Goal: Find specific page/section: Find specific page/section

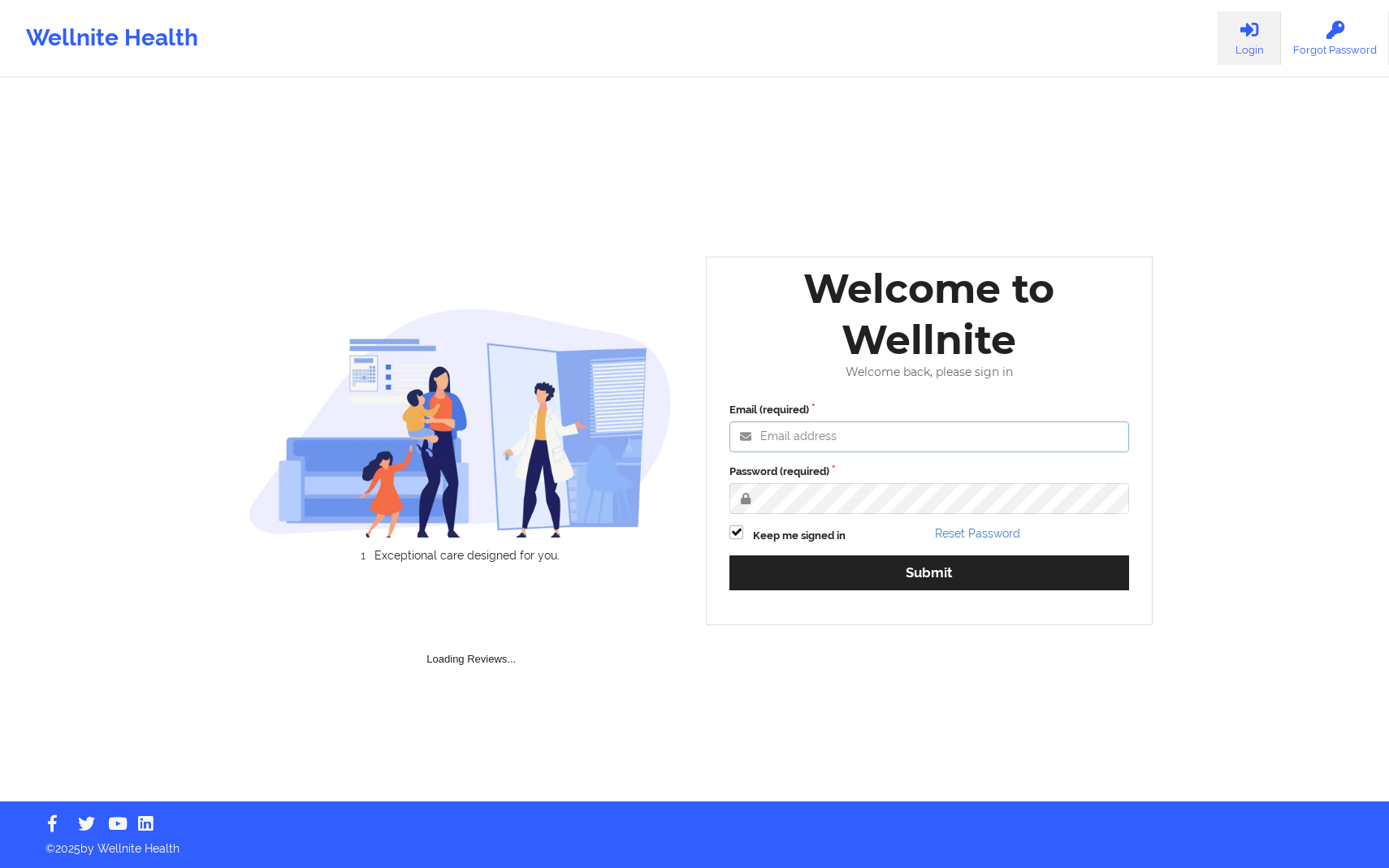
click at [983, 446] on input "Email (required)" at bounding box center [929, 436] width 399 height 31
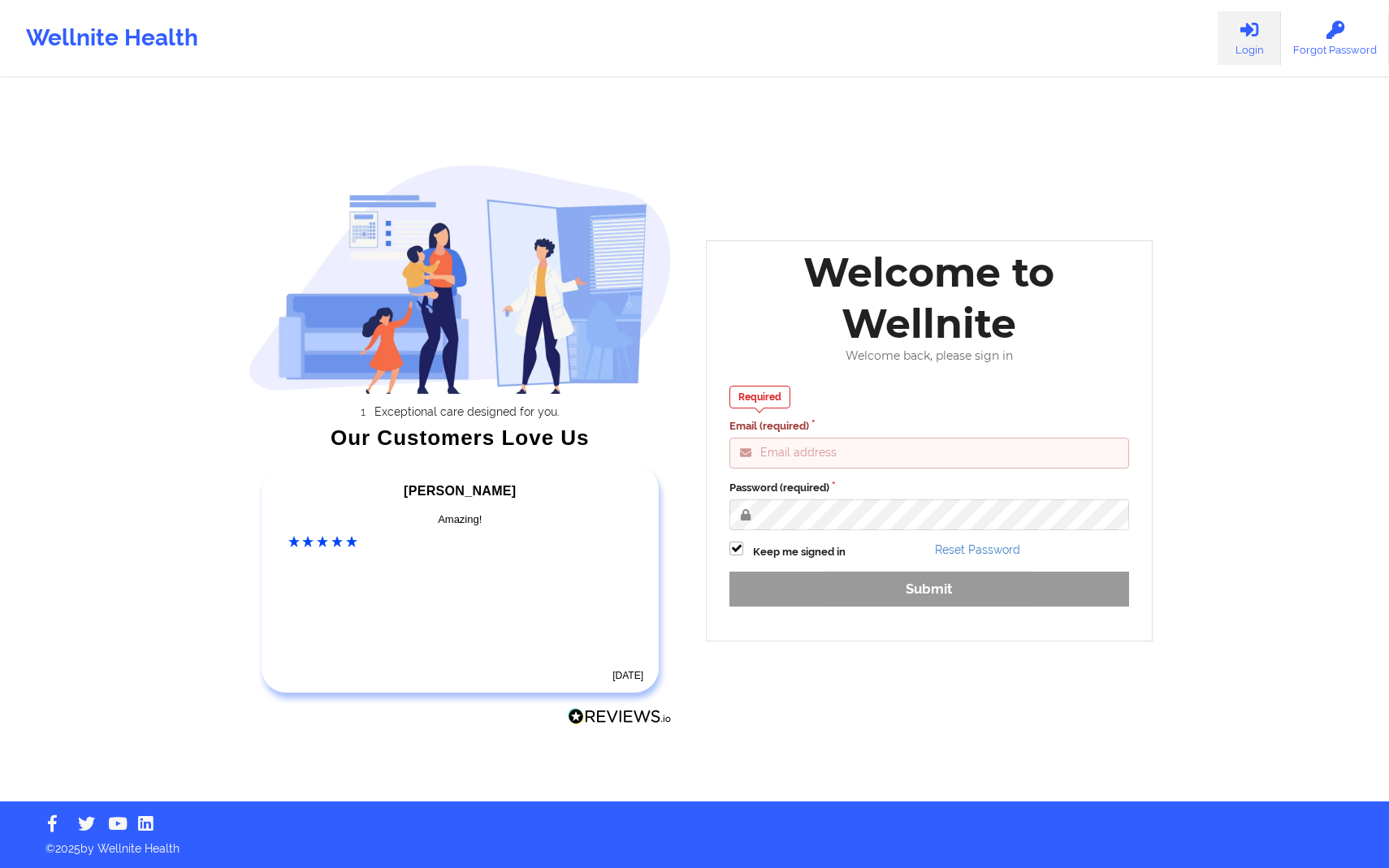
type input "[PERSON_NAME][EMAIL_ADDRESS][DOMAIN_NAME]"
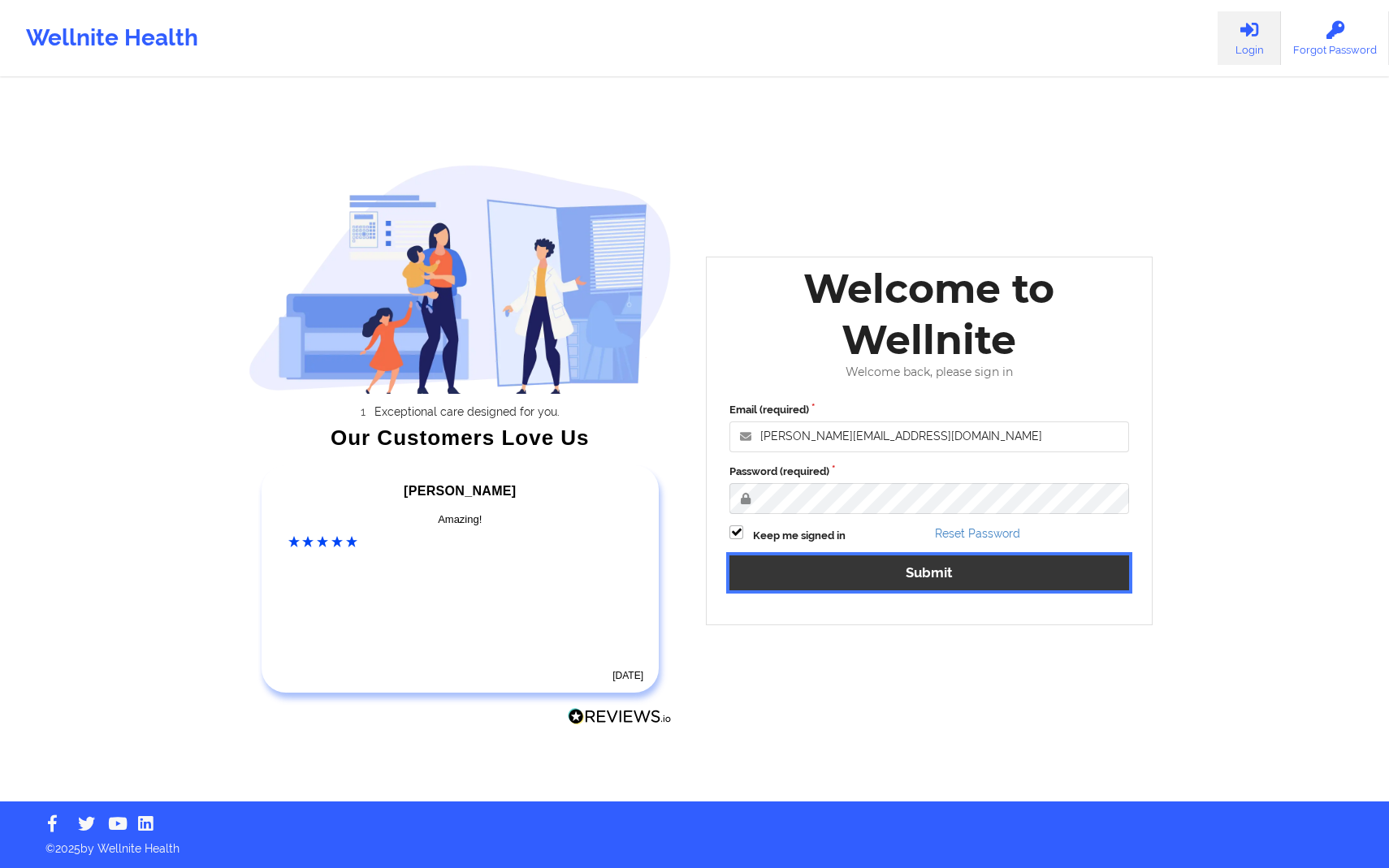
click at [964, 566] on button "Submit" at bounding box center [929, 573] width 399 height 35
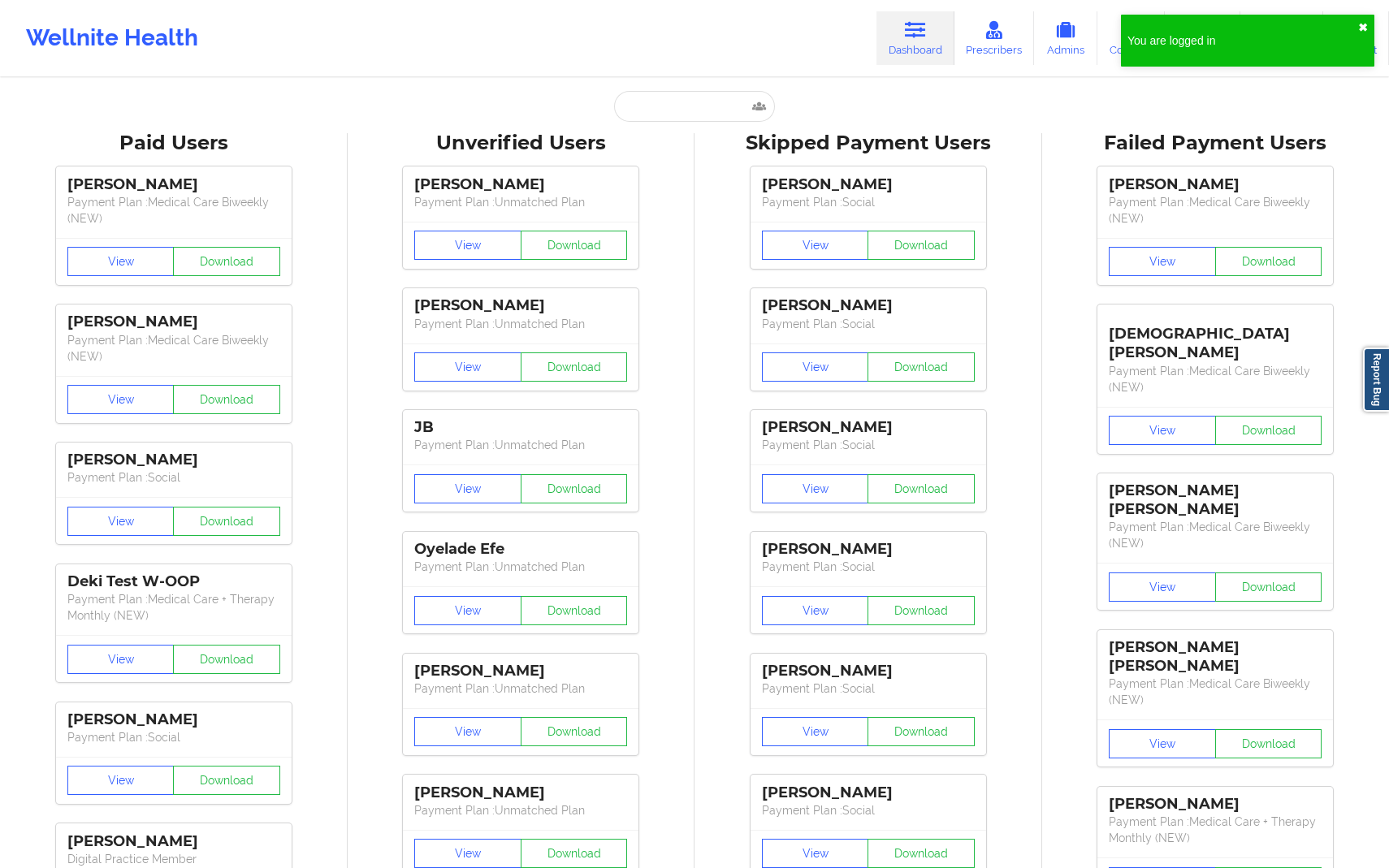
click at [1364, 30] on button "✖︎" at bounding box center [1363, 28] width 10 height 13
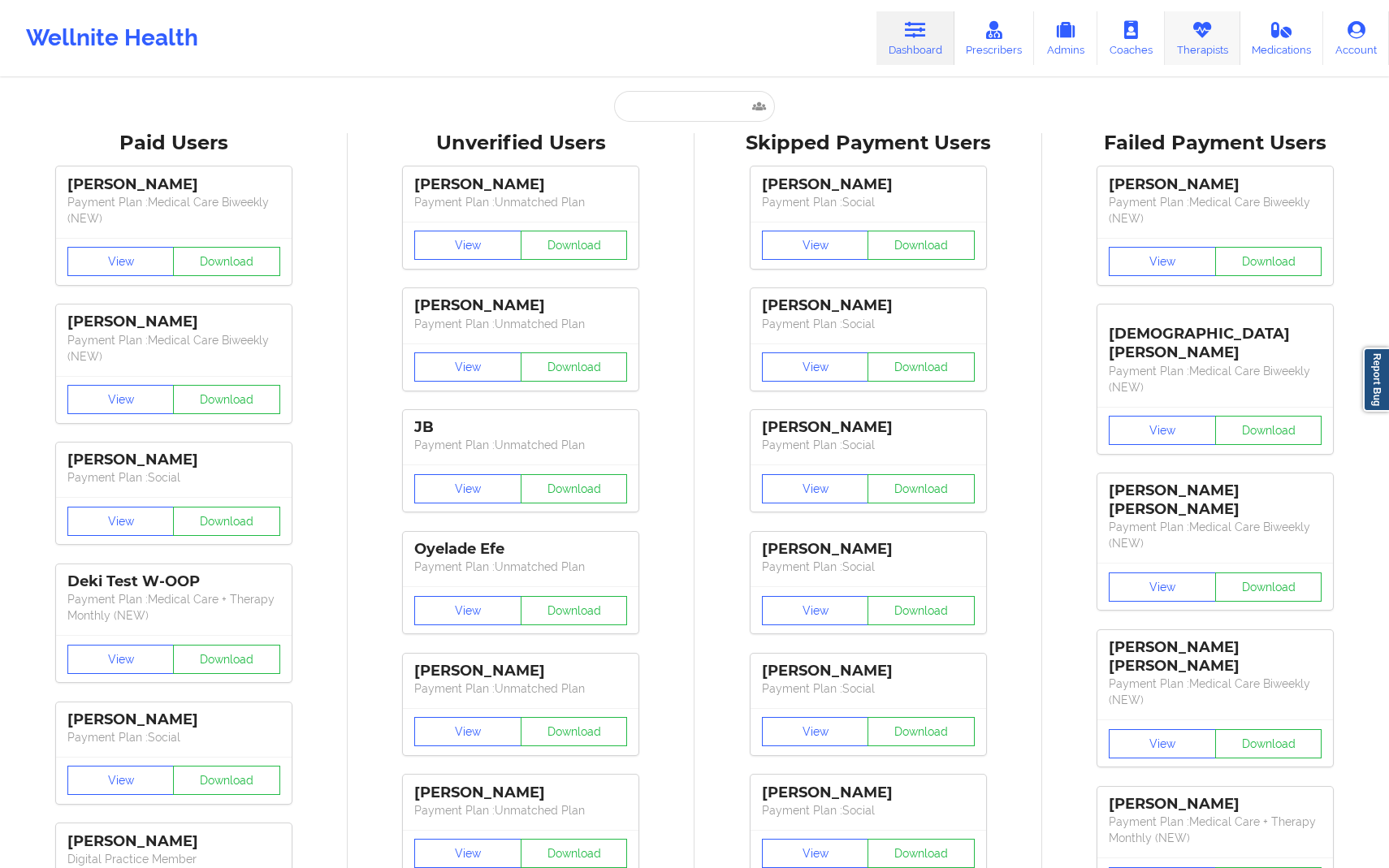
click at [1221, 59] on link "Therapists" at bounding box center [1202, 39] width 75 height 54
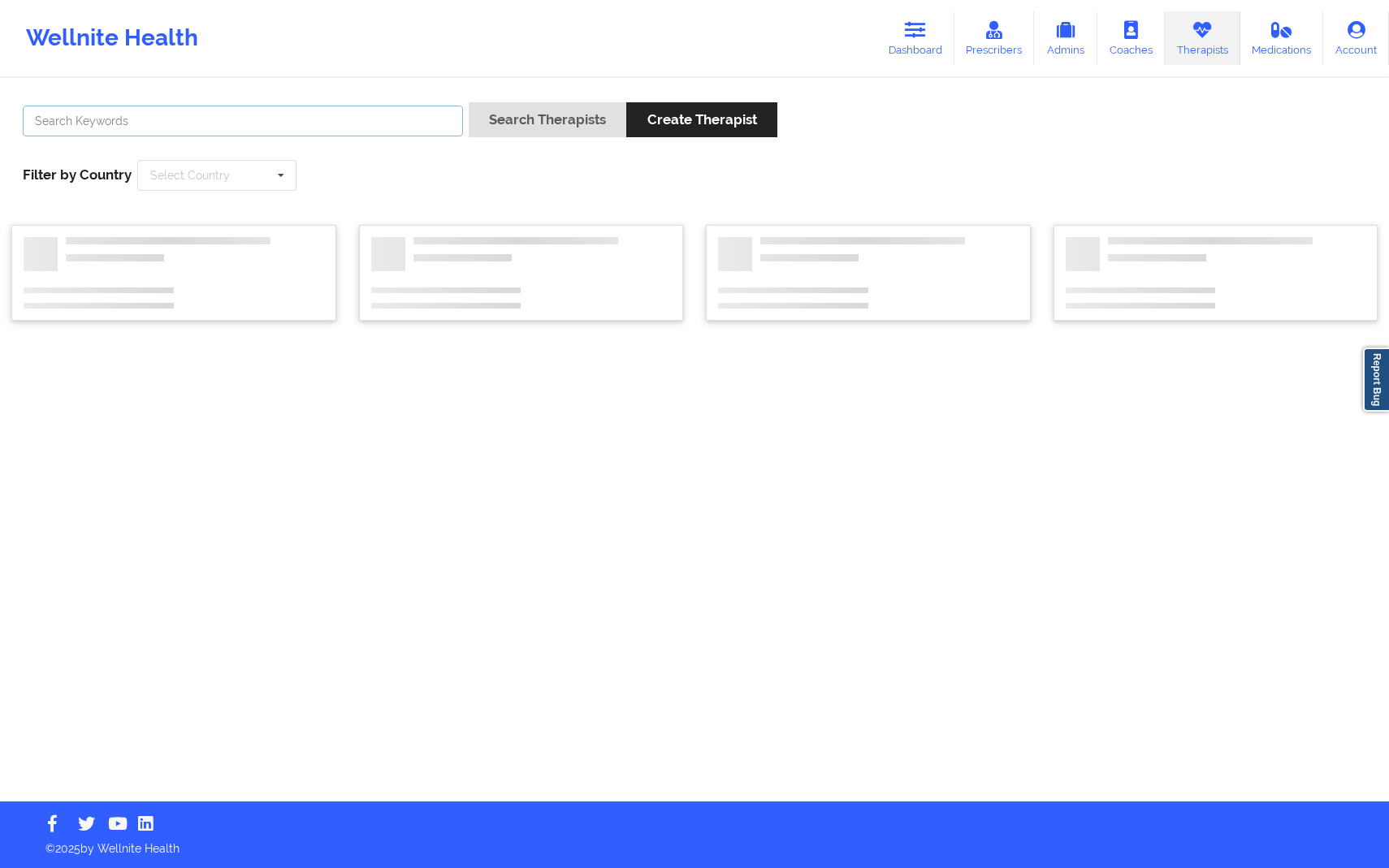
click at [275, 133] on input "text" at bounding box center [243, 121] width 440 height 31
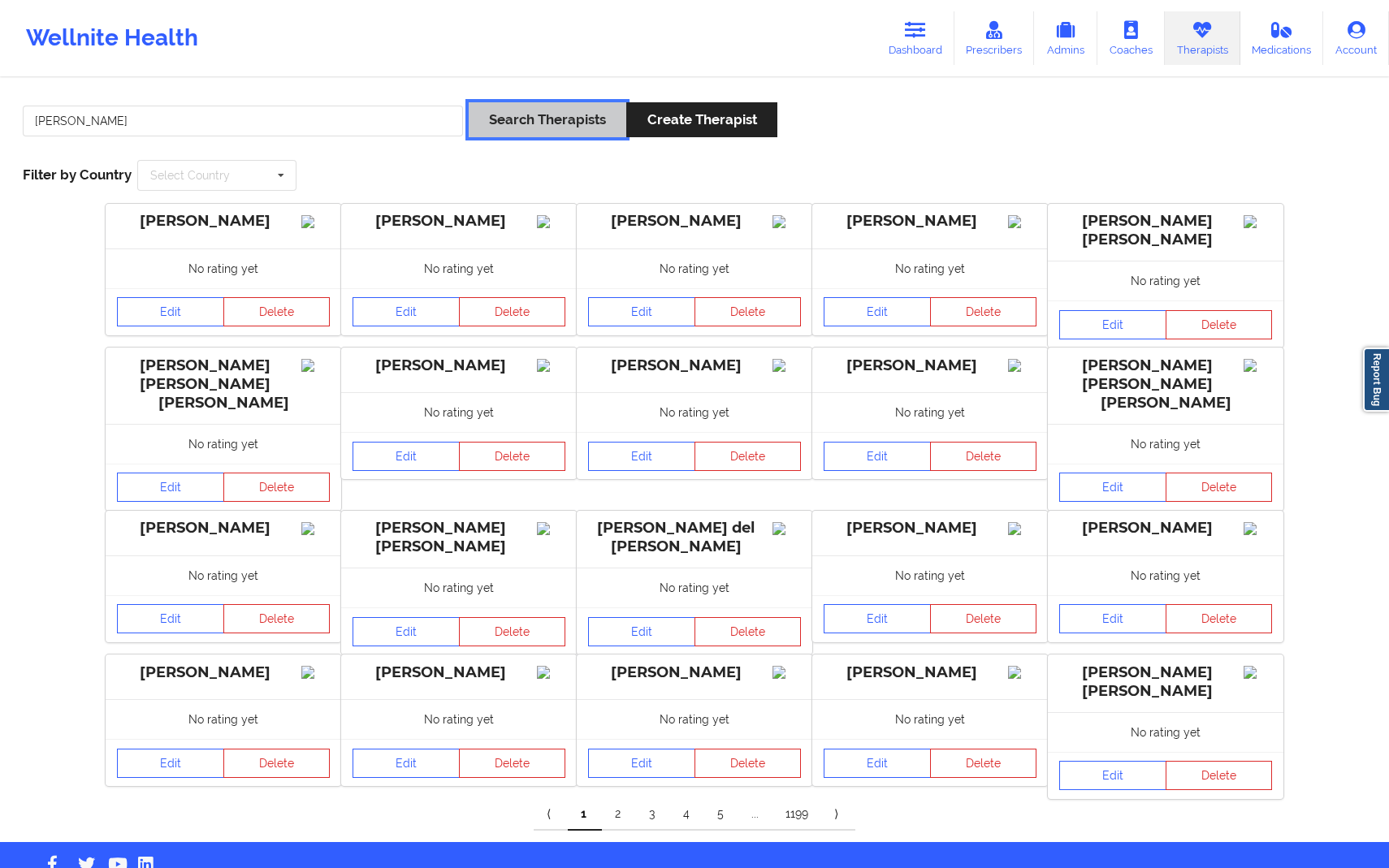
click at [550, 128] on button "Search Therapists" at bounding box center [548, 120] width 157 height 35
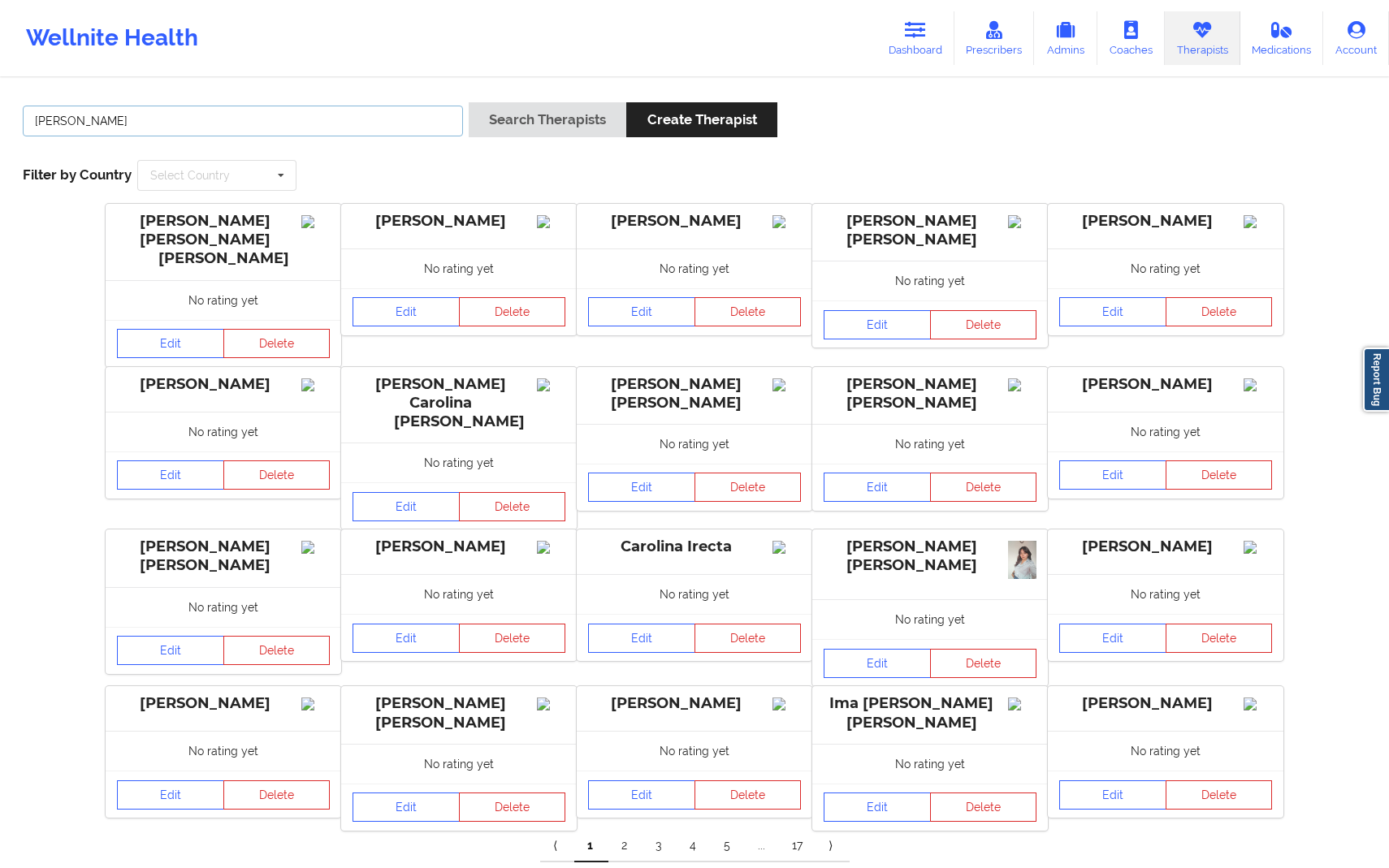
click at [263, 116] on input "[PERSON_NAME]" at bounding box center [243, 121] width 440 height 31
type input "[PERSON_NAME]"
click at [485, 125] on button "Search Therapists" at bounding box center [548, 120] width 157 height 35
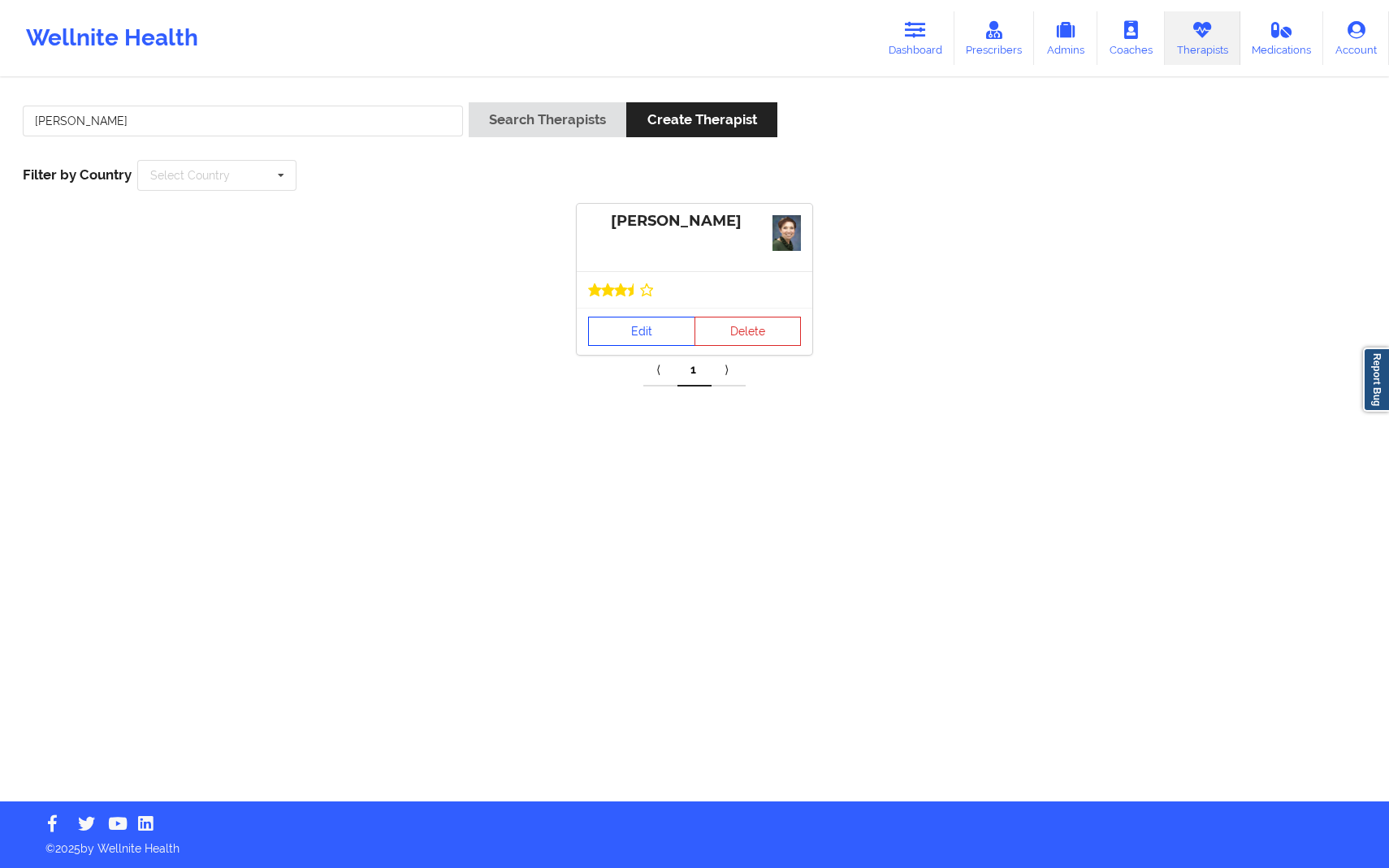
click at [655, 336] on link "Edit" at bounding box center [641, 331] width 107 height 29
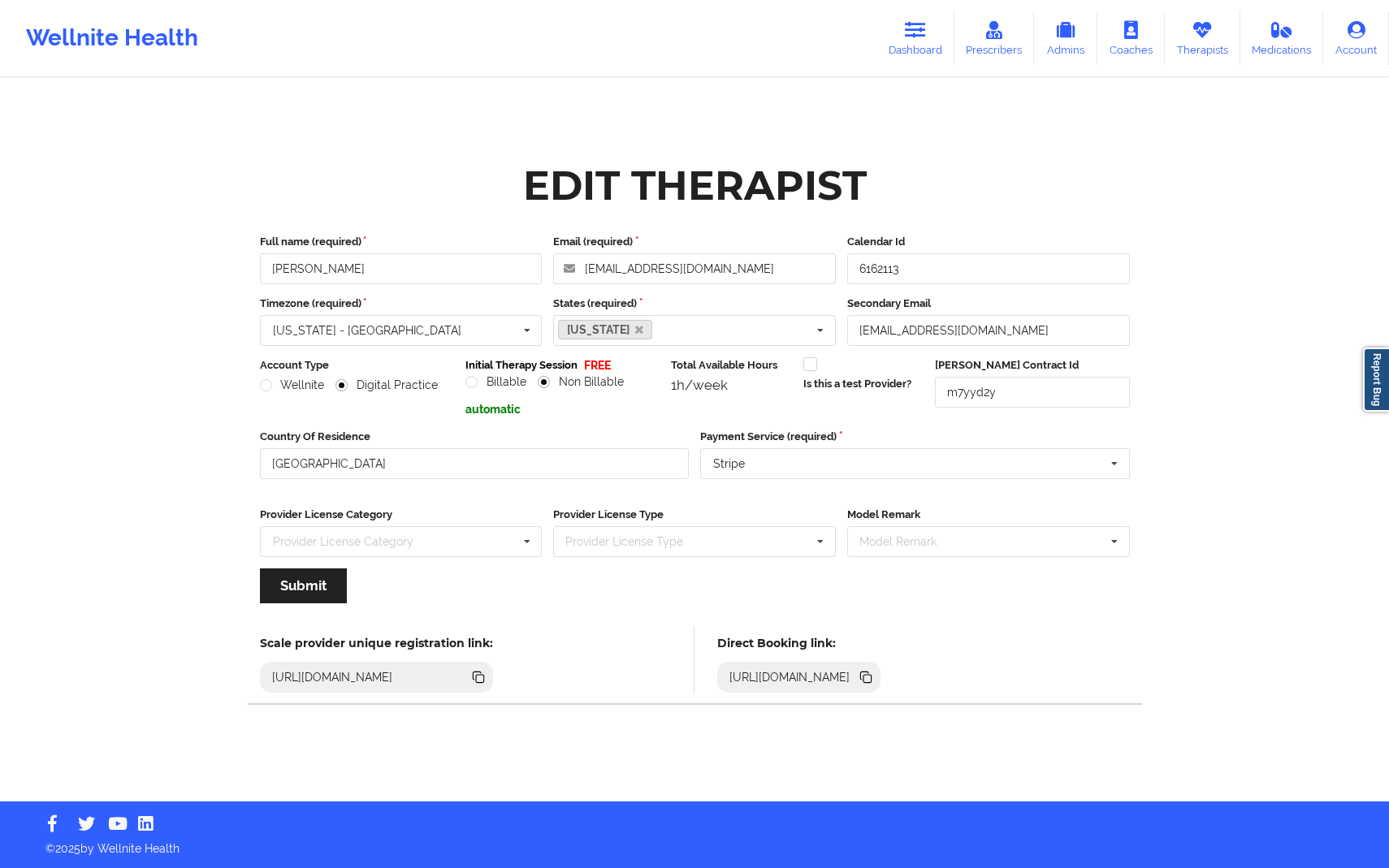
click at [868, 678] on icon at bounding box center [864, 676] width 8 height 8
